Goal: Use online tool/utility: Utilize a website feature to perform a specific function

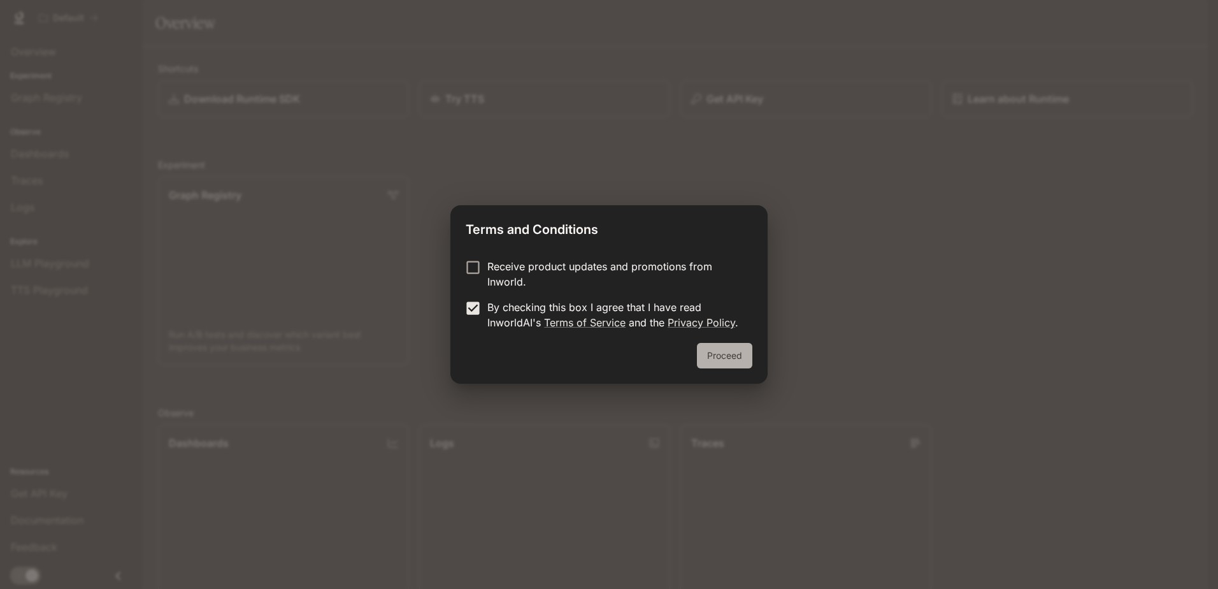
click at [719, 356] on button "Proceed" at bounding box center [724, 355] width 55 height 25
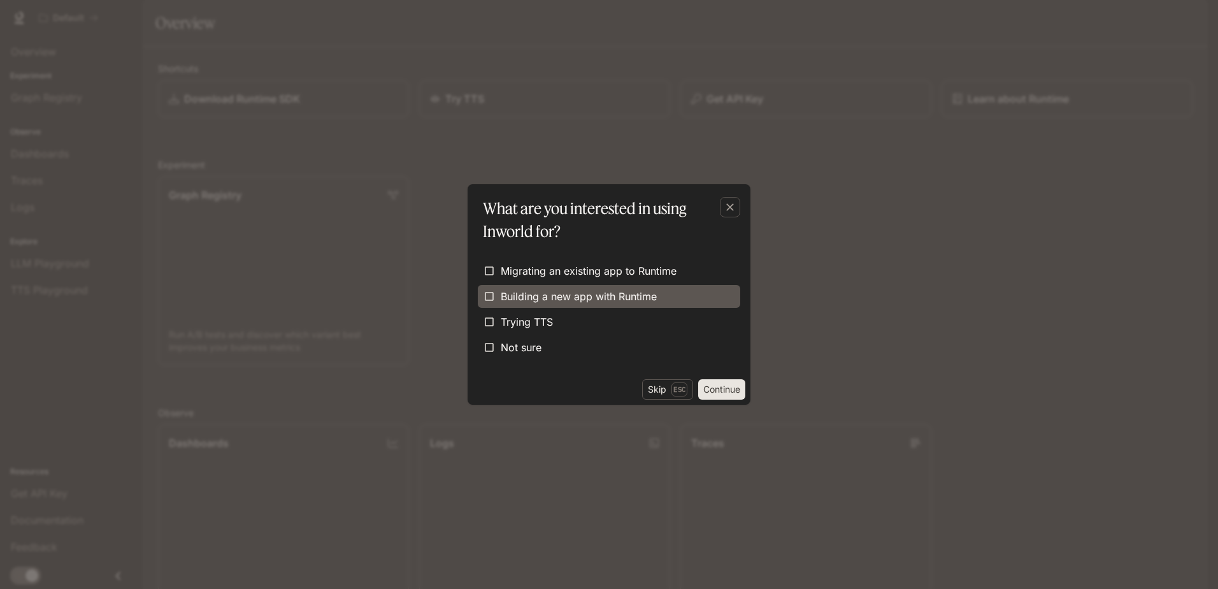
click at [586, 296] on span "Building a new app with Runtime" at bounding box center [579, 296] width 156 height 15
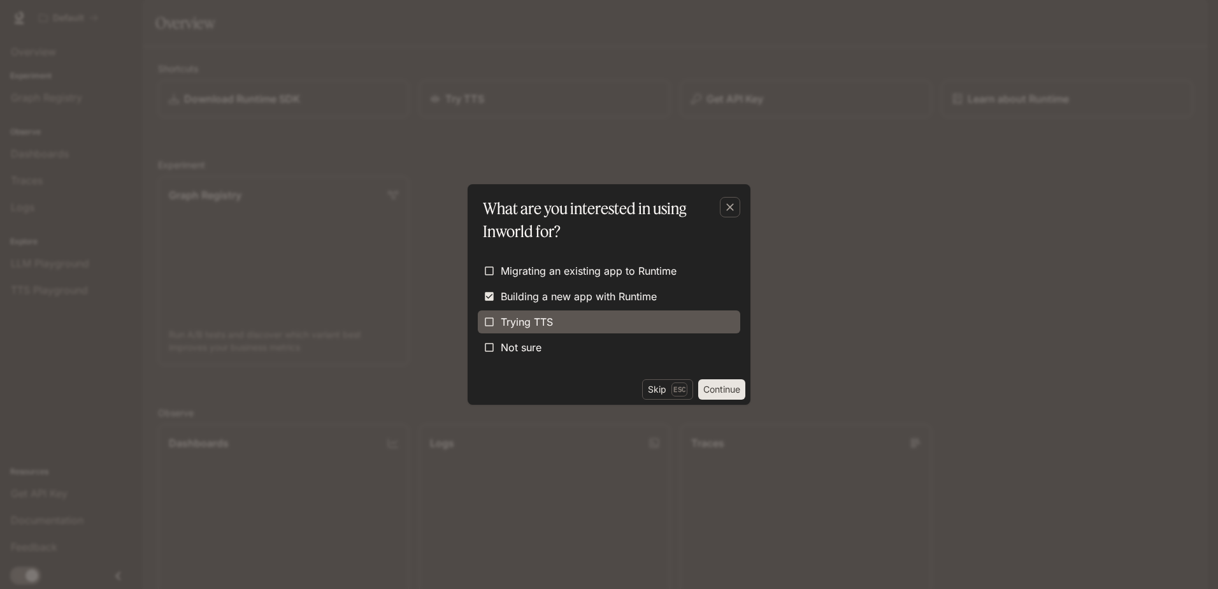
click at [528, 323] on span "Trying TTS" at bounding box center [527, 321] width 52 height 15
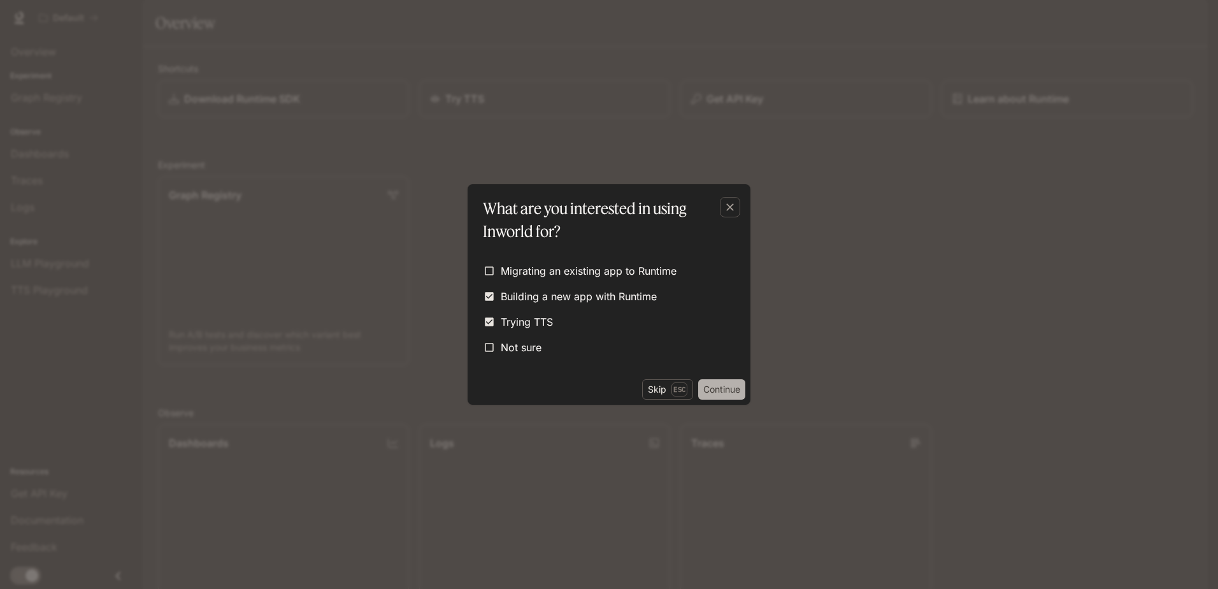
click at [708, 388] on button "Continue" at bounding box center [721, 389] width 47 height 20
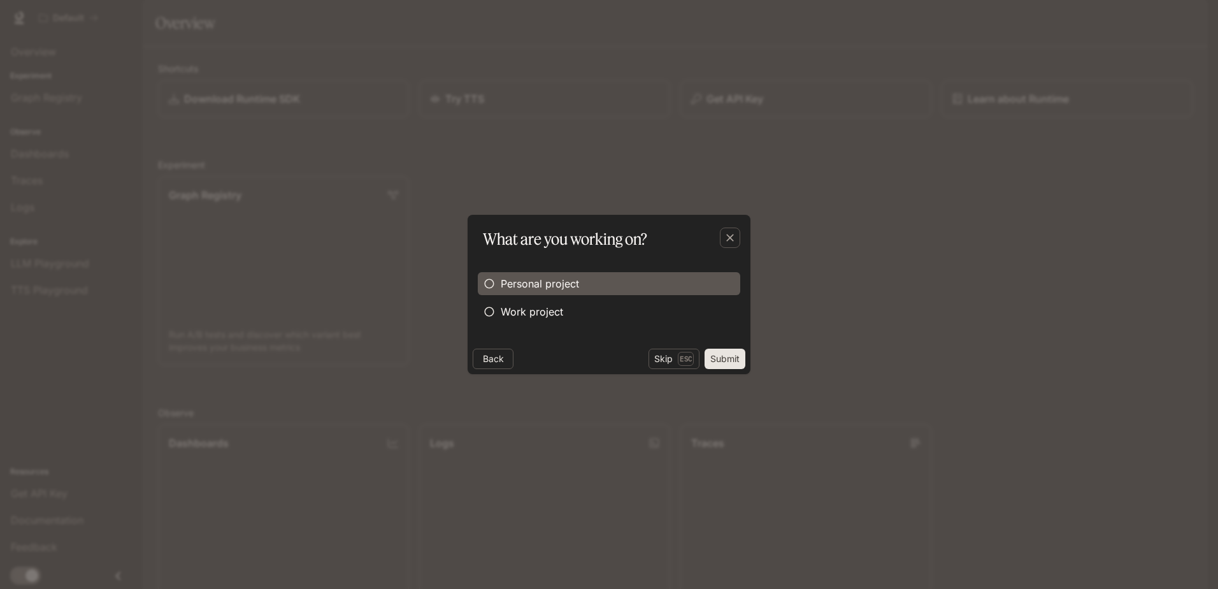
click at [533, 281] on span "Personal project" at bounding box center [540, 283] width 78 height 15
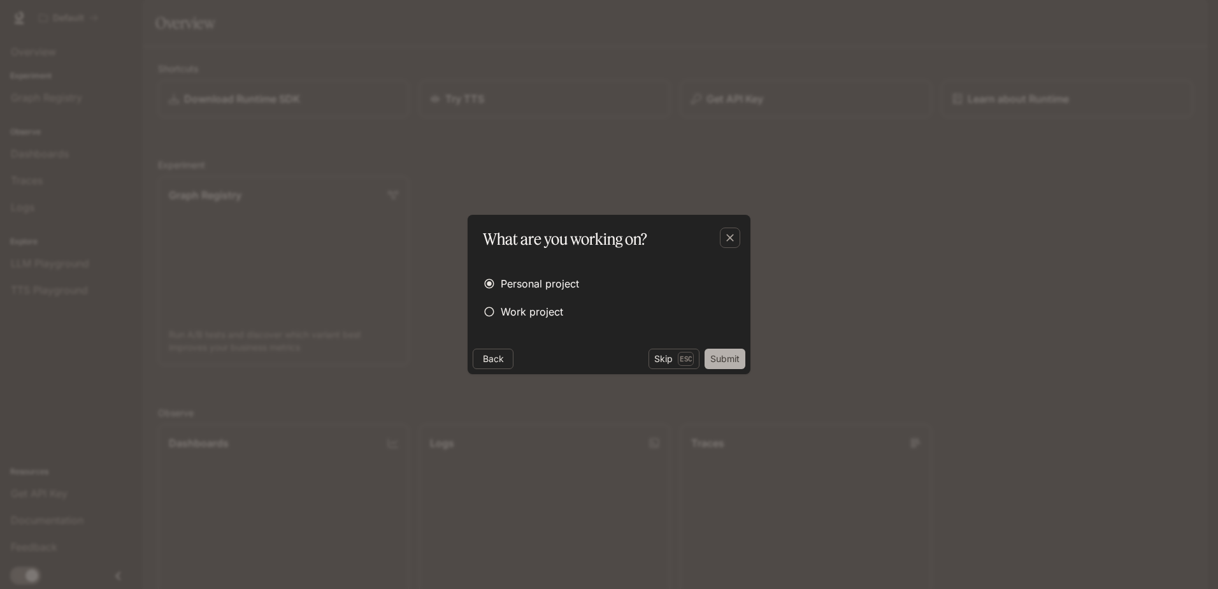
click at [722, 359] on button "Submit" at bounding box center [725, 358] width 41 height 20
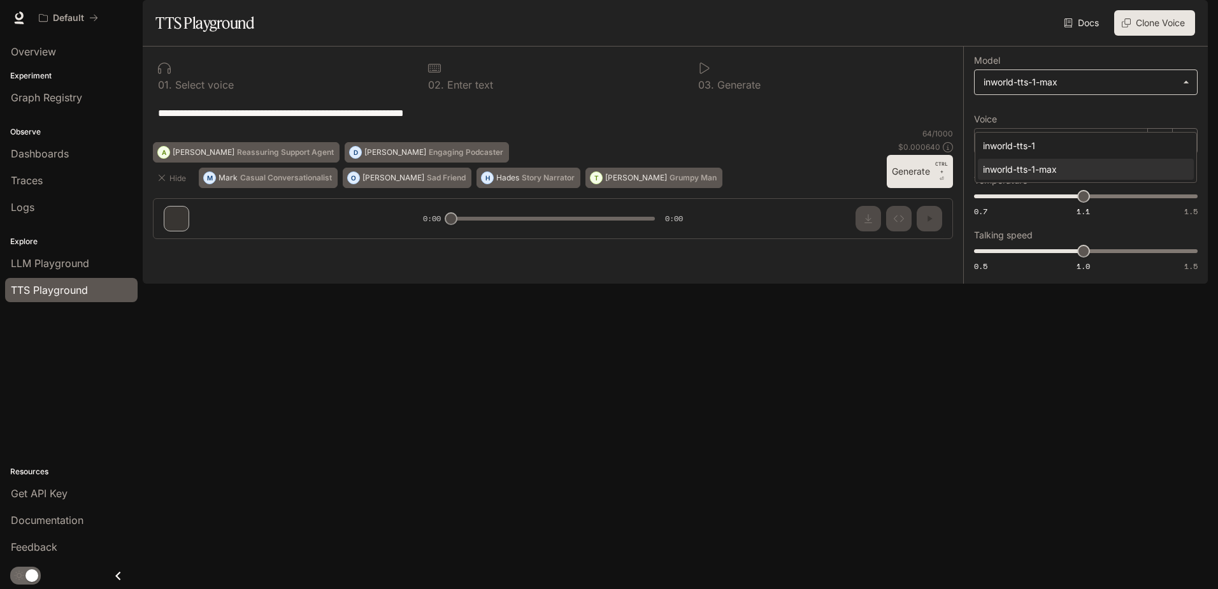
click at [1077, 124] on body "**********" at bounding box center [609, 294] width 1218 height 589
click at [1077, 124] on div at bounding box center [609, 294] width 1218 height 589
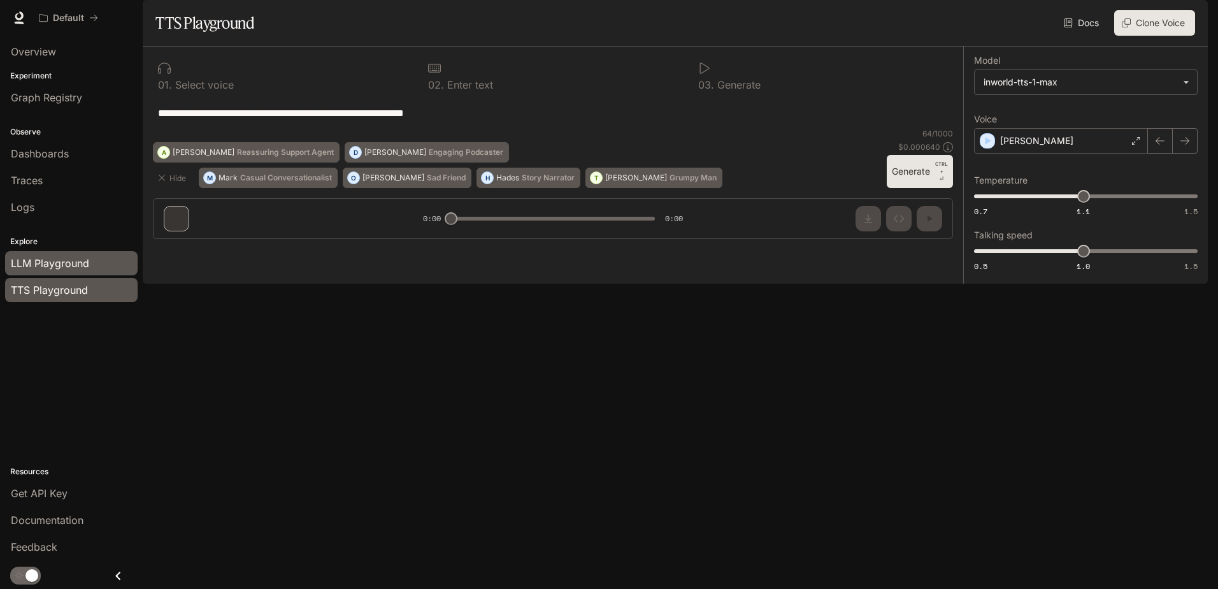
click at [59, 262] on span "LLM Playground" at bounding box center [50, 262] width 78 height 15
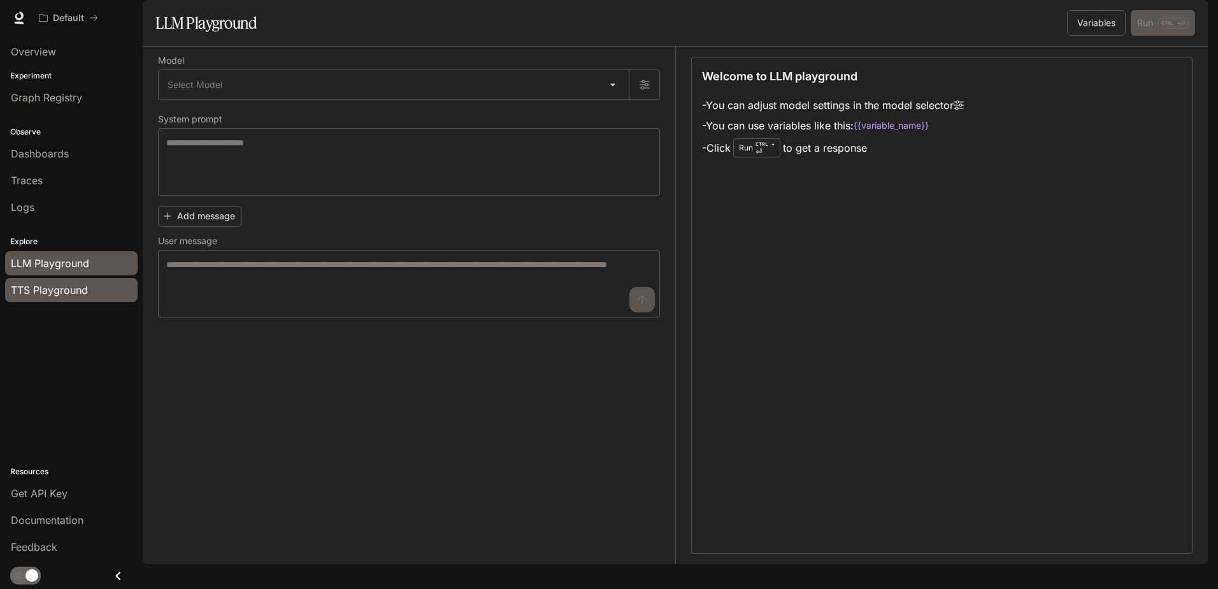
click at [55, 287] on span "TTS Playground" at bounding box center [49, 289] width 77 height 15
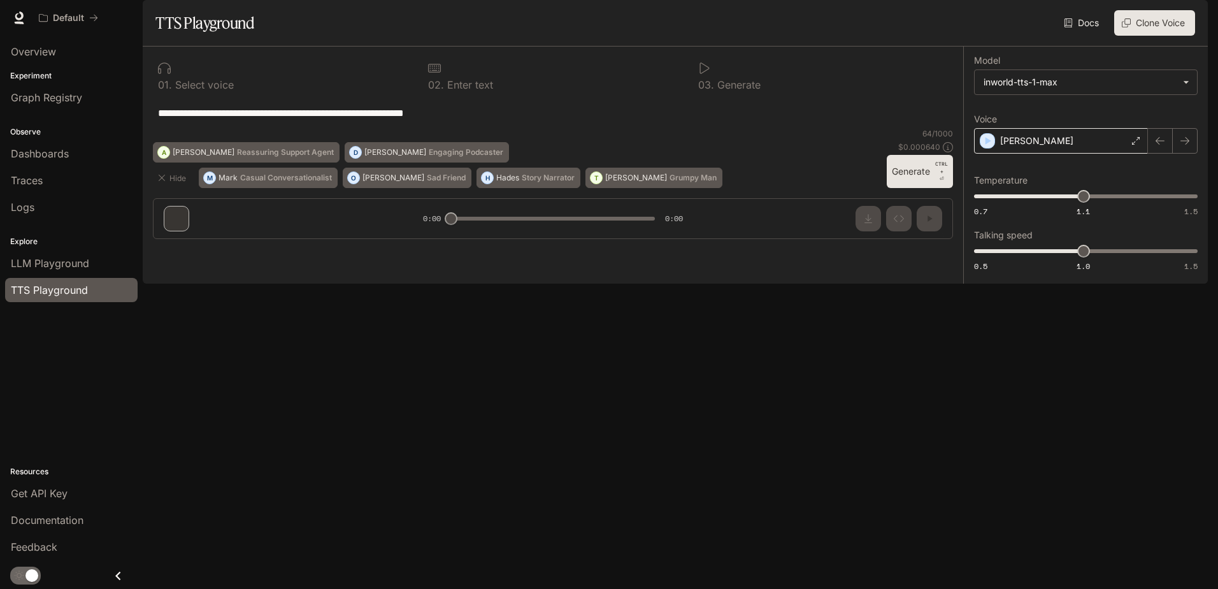
click at [1096, 154] on div "Dennis" at bounding box center [1061, 140] width 174 height 25
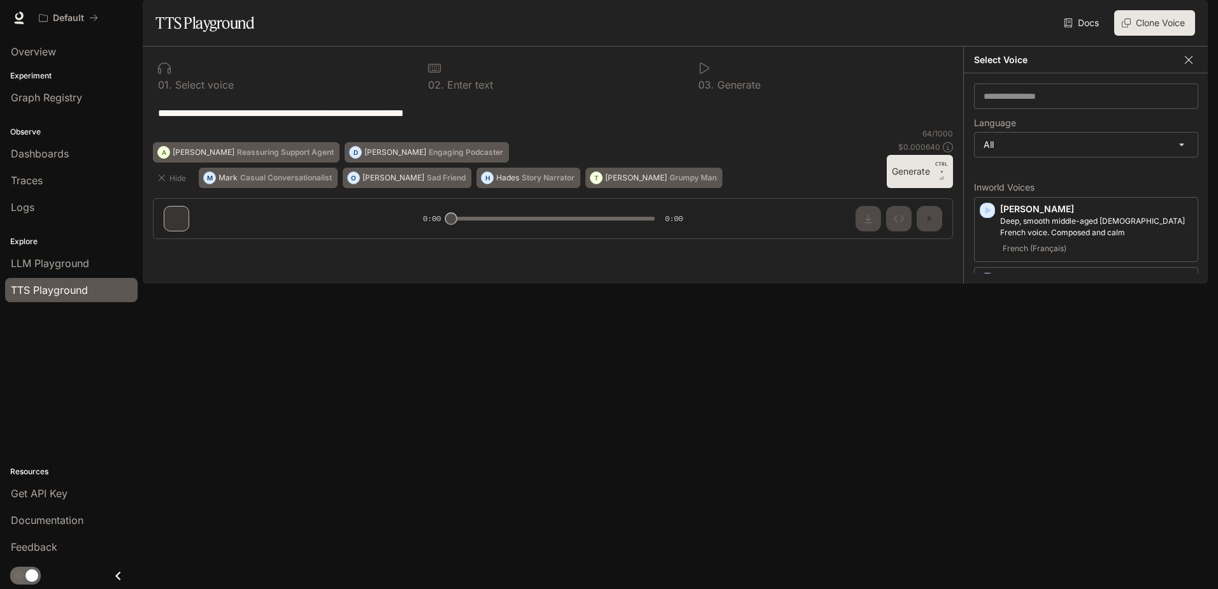
click at [1190, 66] on icon "button" at bounding box center [1188, 60] width 13 height 13
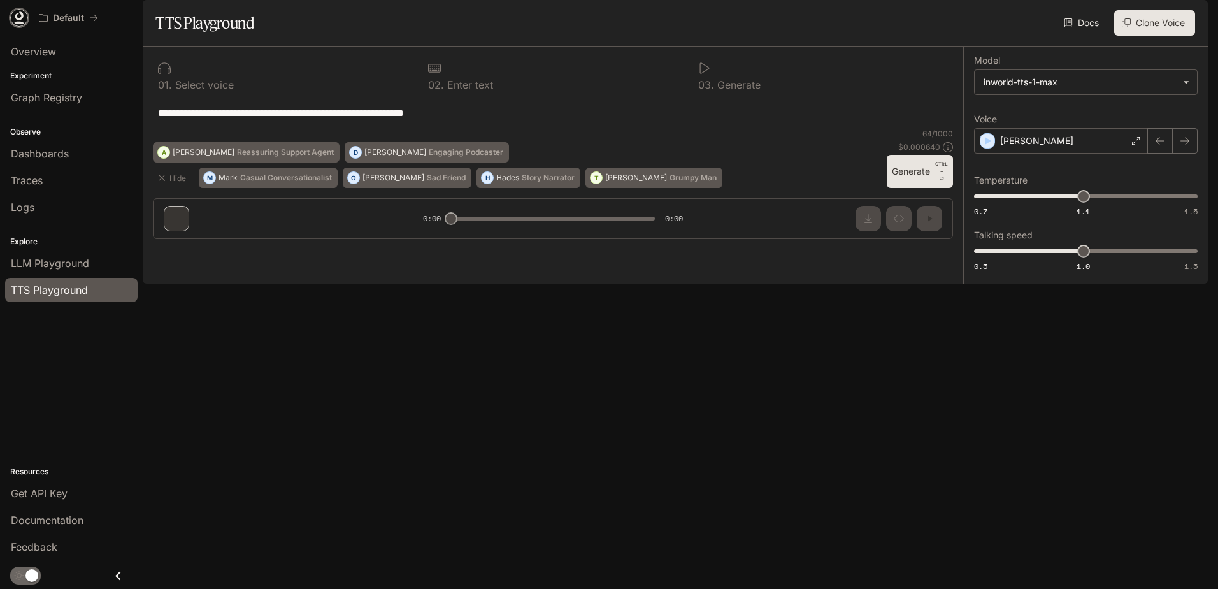
click at [20, 15] on icon at bounding box center [19, 17] width 13 height 13
